Goal: Task Accomplishment & Management: Manage account settings

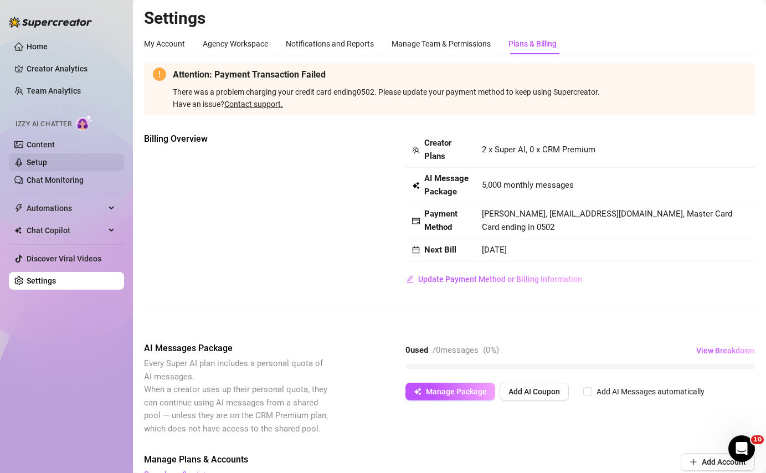
click at [43, 158] on link "Setup" at bounding box center [37, 162] width 20 height 9
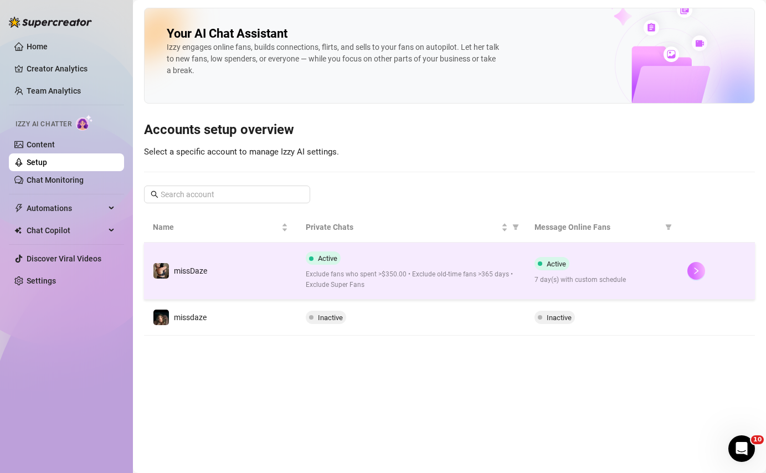
click at [697, 269] on icon "right" at bounding box center [696, 271] width 8 height 8
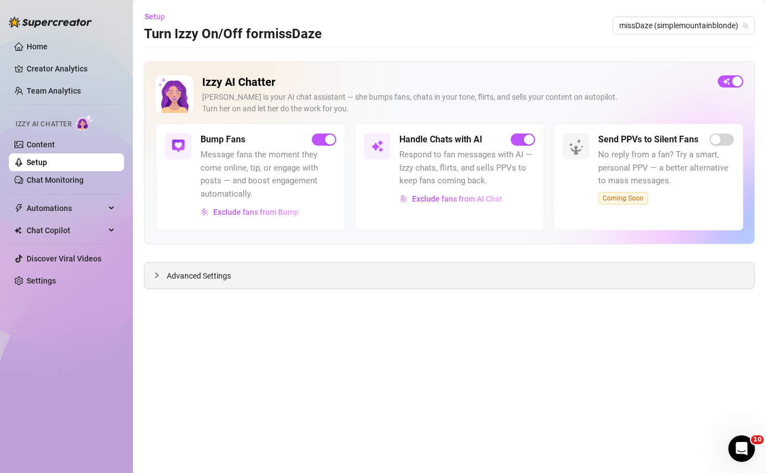
click at [654, 275] on div "Advanced Settings" at bounding box center [449, 275] width 610 height 26
click at [217, 280] on span "Advanced Settings" at bounding box center [199, 276] width 64 height 12
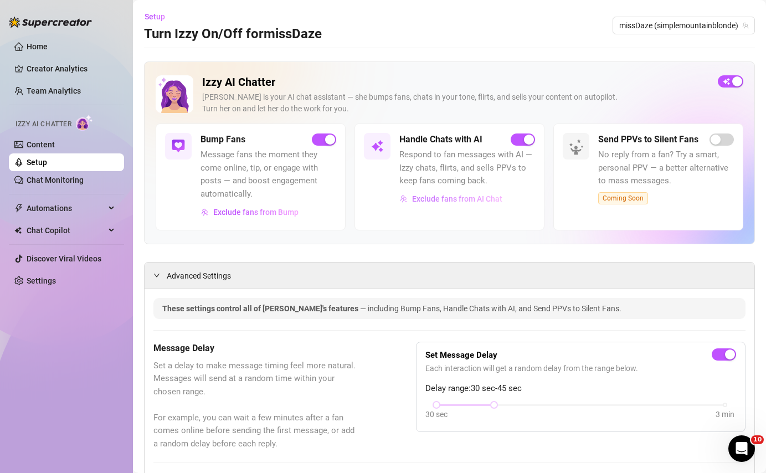
click at [453, 199] on span "Exclude fans from AI Chat" at bounding box center [457, 198] width 90 height 9
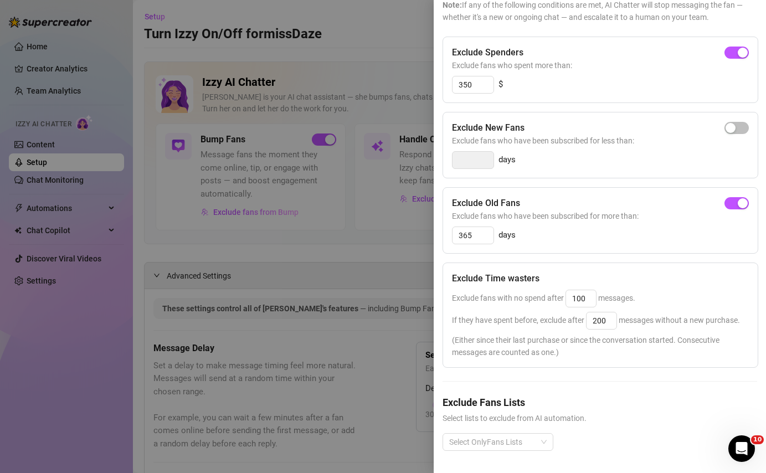
scroll to position [96, 0]
click at [529, 446] on div at bounding box center [492, 443] width 95 height 16
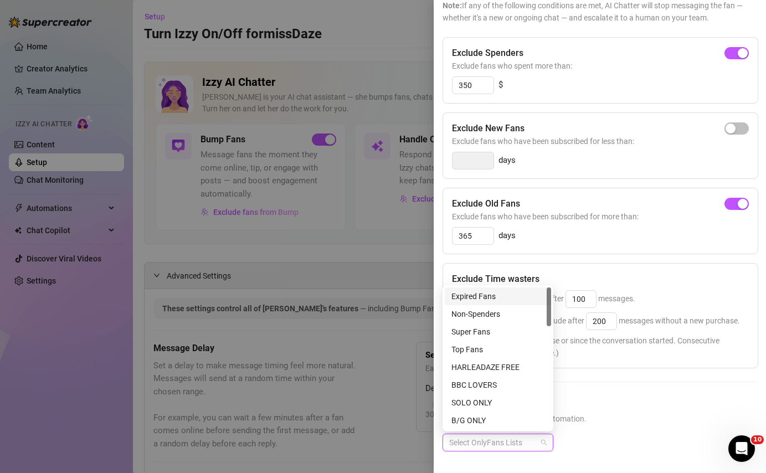
click at [507, 293] on div "Expired Fans" at bounding box center [497, 296] width 93 height 12
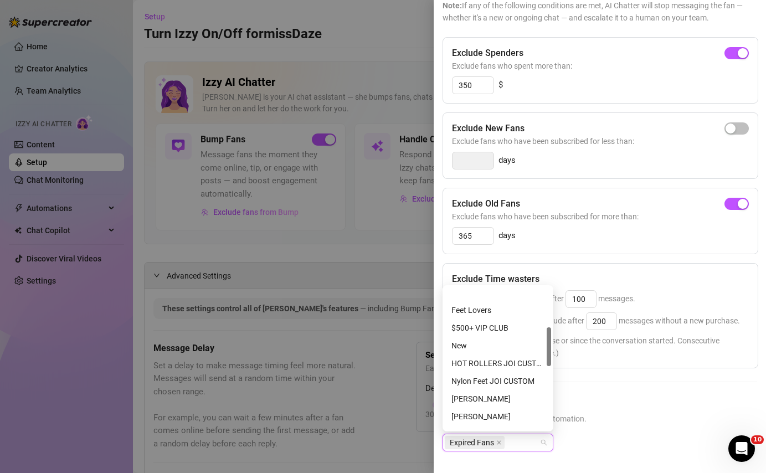
scroll to position [154, 0]
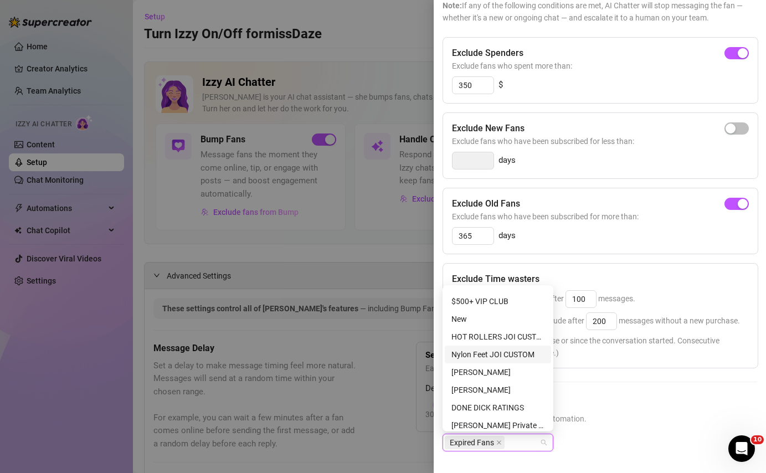
click at [670, 369] on div "Exclude Spenders Exclude fans who spent more than: 350 $ Exclude New Fans Exclu…" at bounding box center [599, 253] width 314 height 432
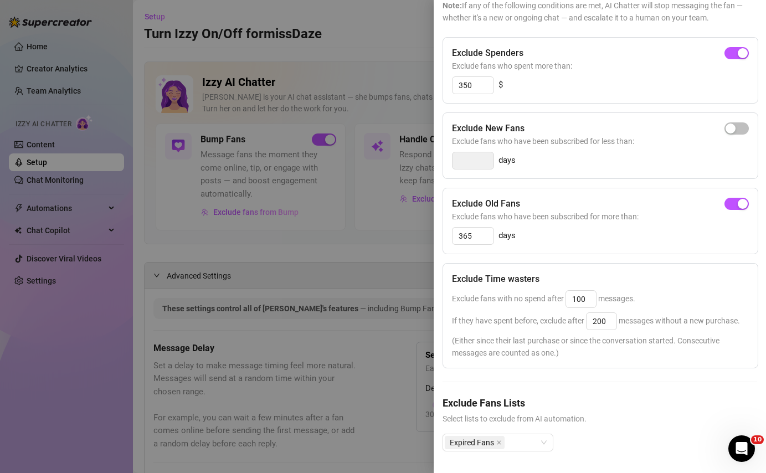
scroll to position [0, 0]
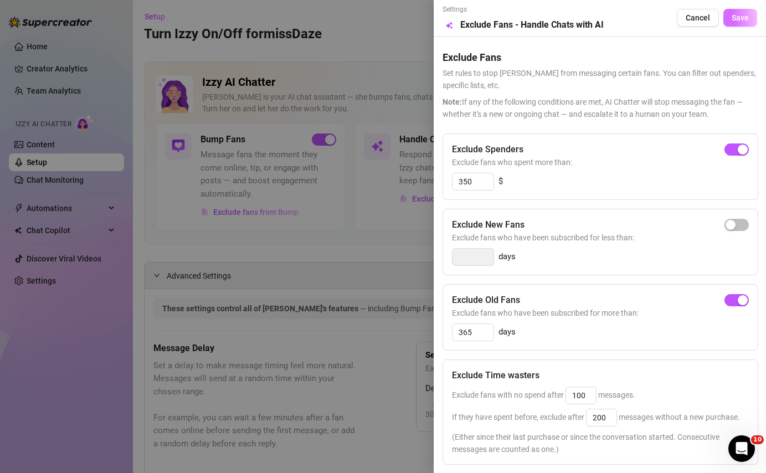
click at [736, 17] on span "Save" at bounding box center [739, 17] width 17 height 9
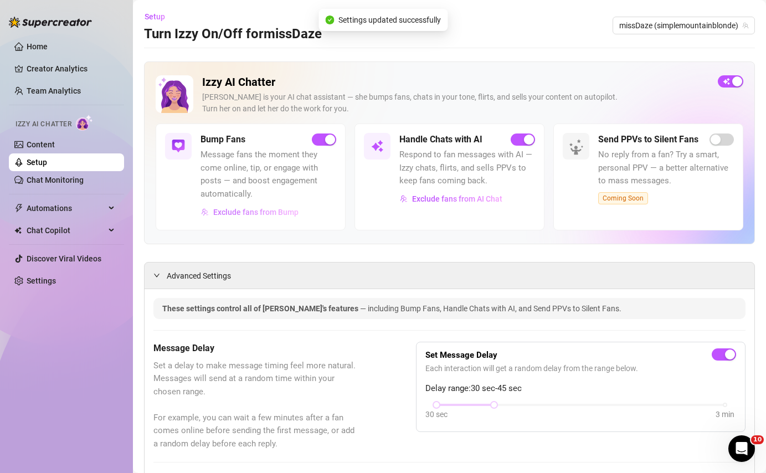
click at [280, 215] on span "Exclude fans from Bump" at bounding box center [255, 212] width 85 height 9
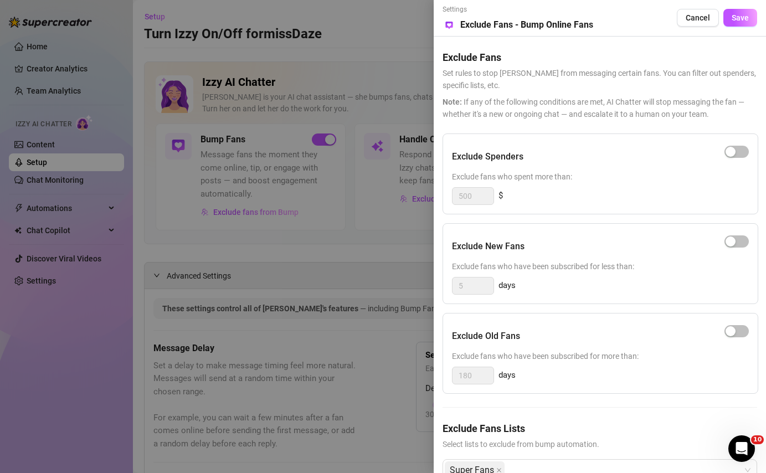
click at [573, 441] on span "Select lists to exclude from bump automation." at bounding box center [599, 444] width 314 height 12
click at [642, 462] on div "Super Fans" at bounding box center [594, 470] width 298 height 20
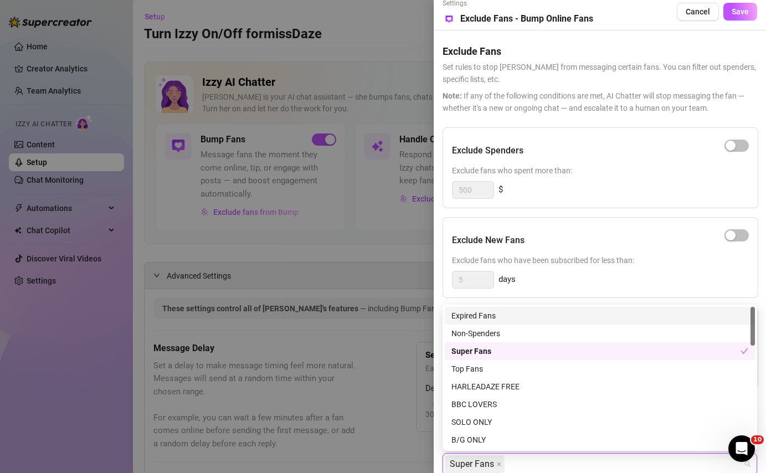
click at [539, 320] on div "Expired Fans" at bounding box center [599, 315] width 297 height 12
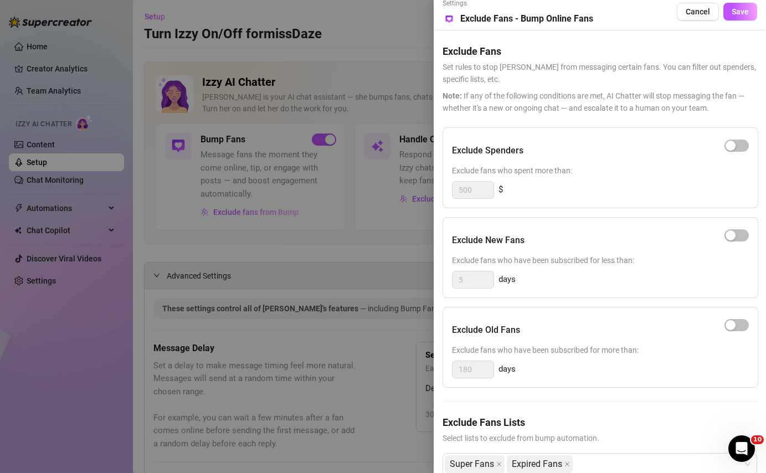
click at [613, 291] on div "Exclude New Fans Exclude fans who have been subscribed for less than: 5 days" at bounding box center [600, 257] width 316 height 81
click at [741, 20] on button "Save" at bounding box center [740, 12] width 34 height 18
